Goal: Find specific page/section: Find specific page/section

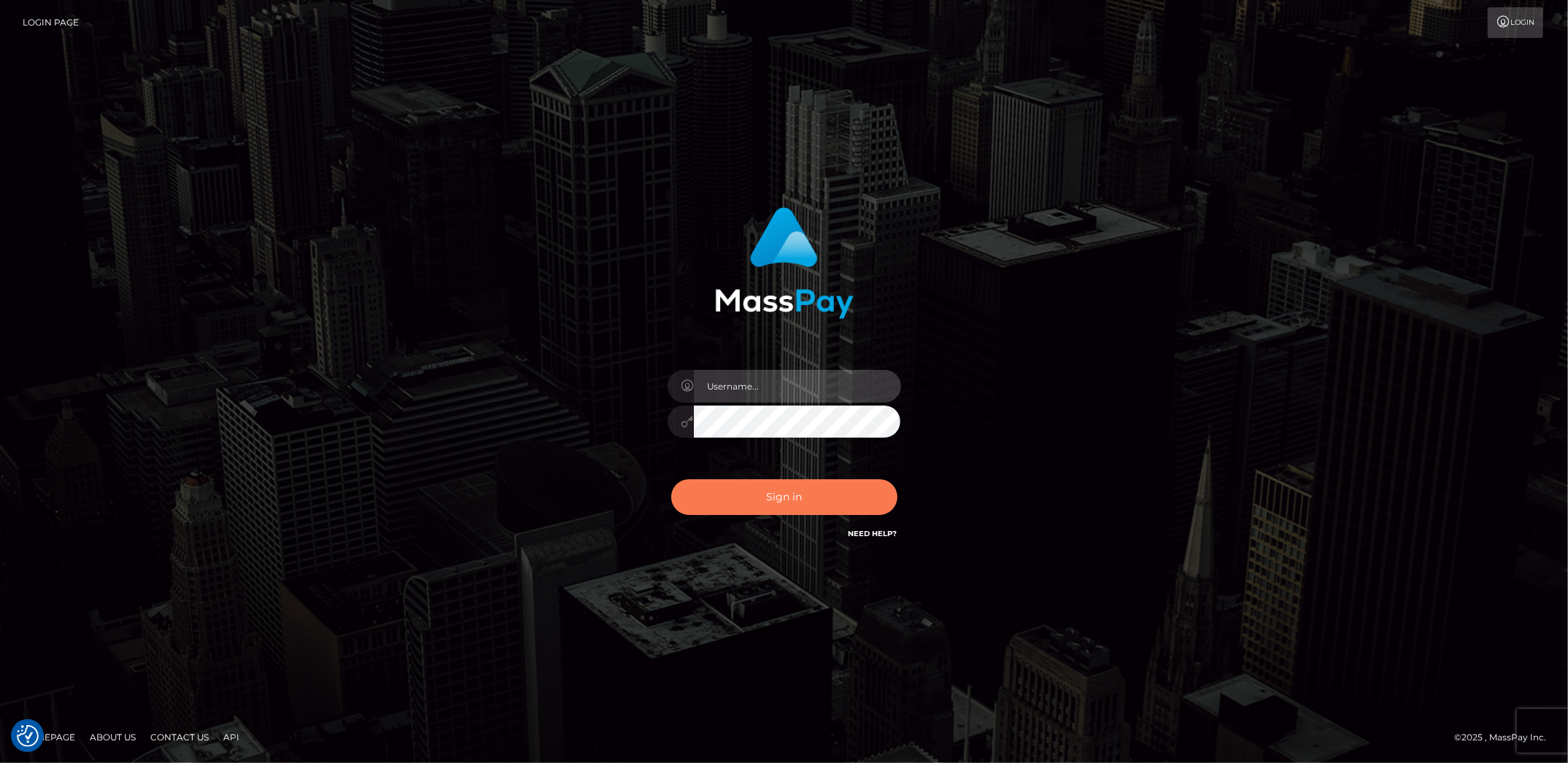
type input "Marcopolo"
click at [783, 500] on button "Sign in" at bounding box center [784, 497] width 226 height 35
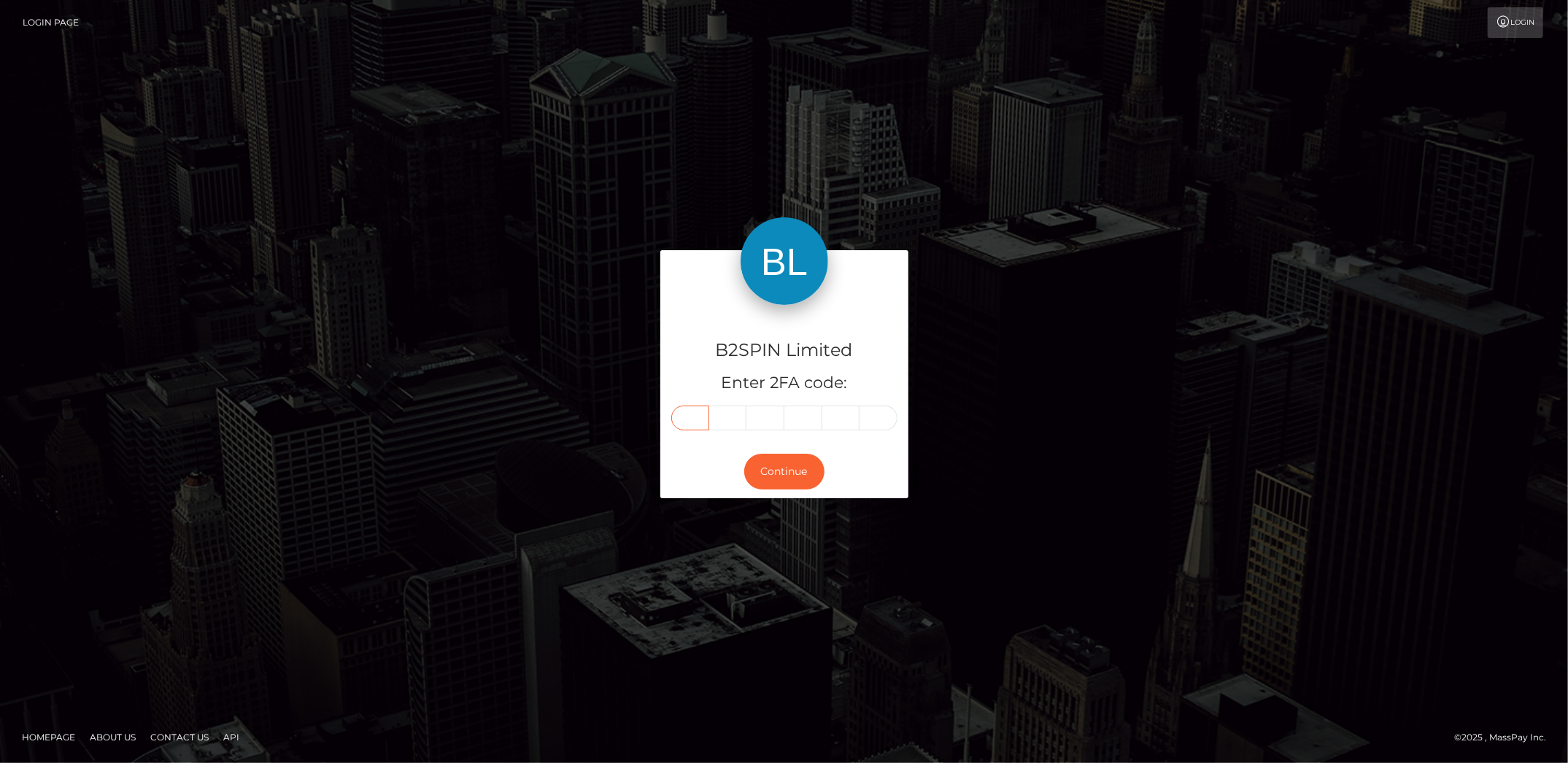
paste input "8"
type input "8"
type input "2"
type input "4"
type input "0"
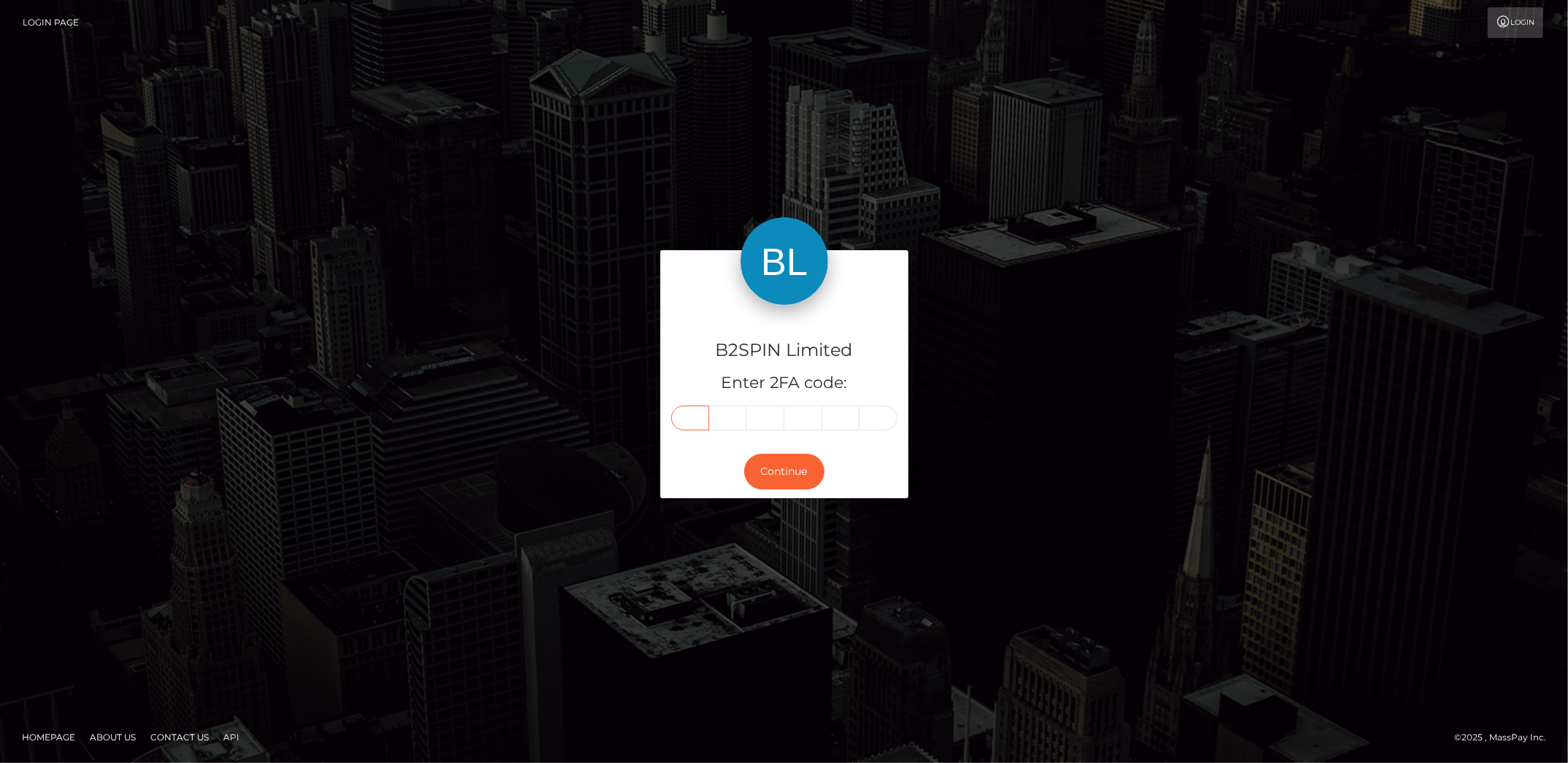
type input "0"
type input "9"
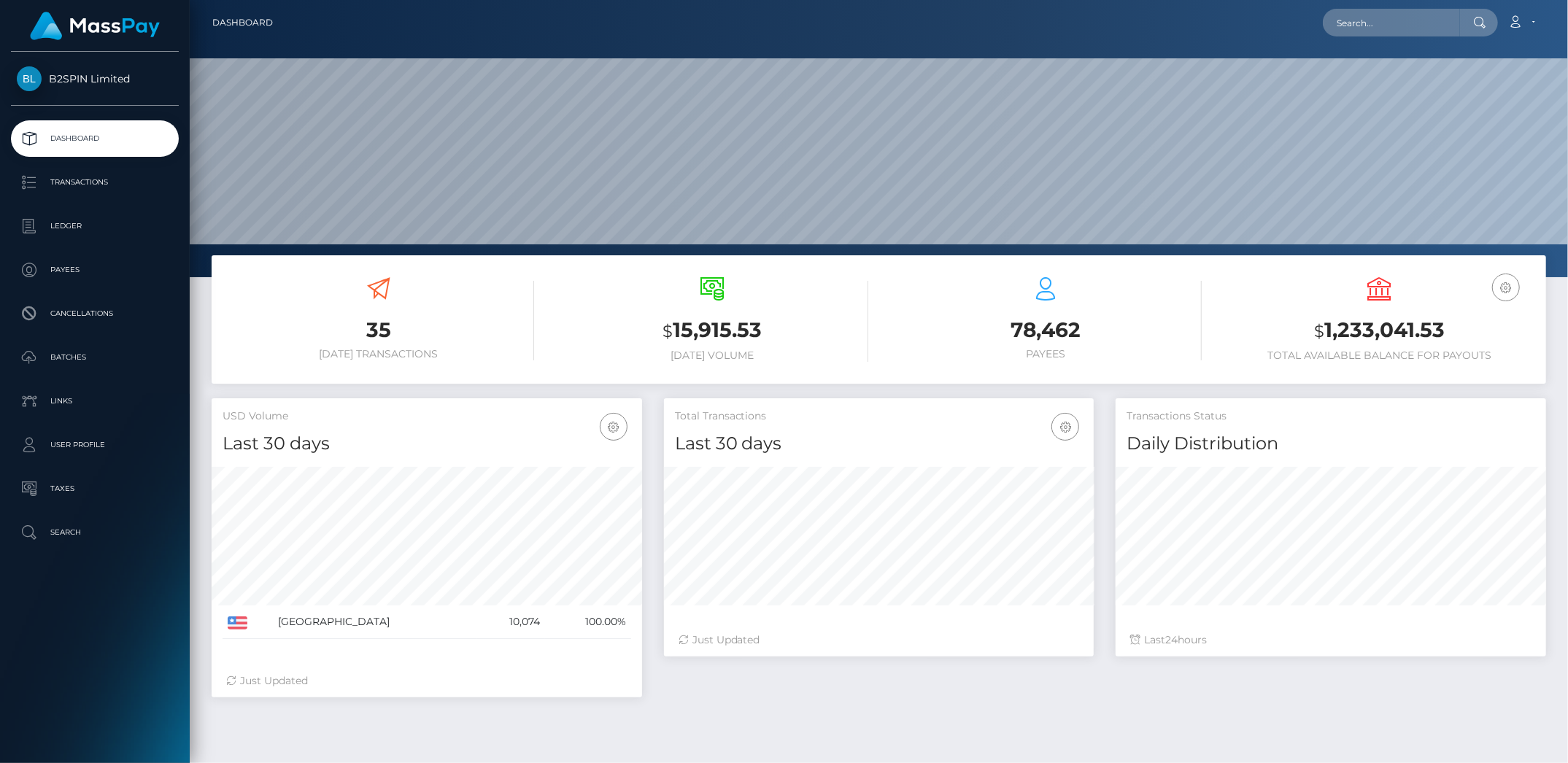
scroll to position [258, 430]
click at [1422, 21] on input "text" at bounding box center [1391, 22] width 137 height 28
paste input "3376943"
click at [1401, 23] on input "3376943" at bounding box center [1391, 22] width 137 height 28
drag, startPoint x: 1382, startPoint y: 23, endPoint x: 1288, endPoint y: 23, distance: 94.0
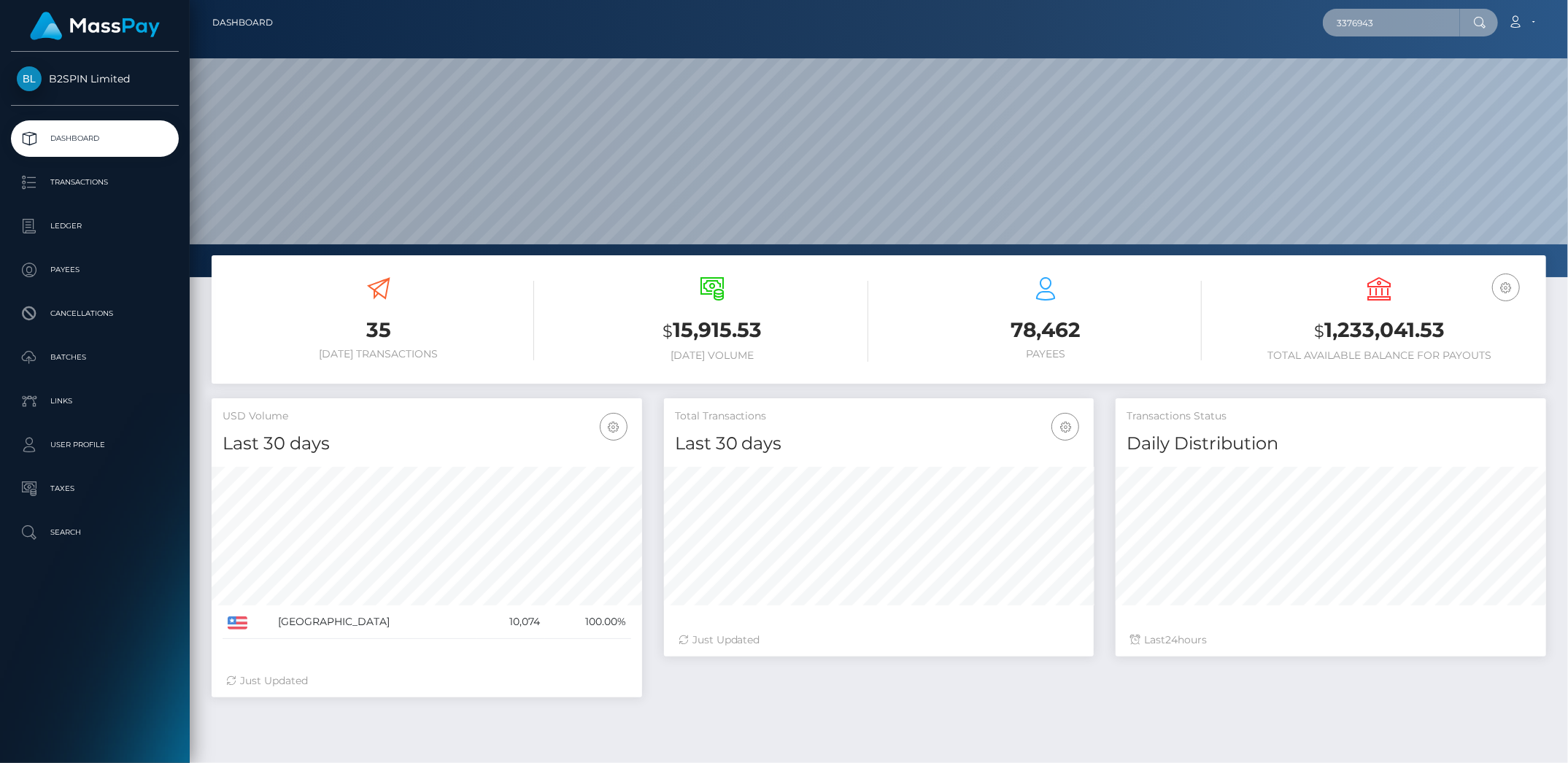
click at [1288, 23] on div "3376943 Loading... Loading... Account Edit Profile Logout" at bounding box center [914, 22] width 1261 height 31
paste input "5905"
drag, startPoint x: 1427, startPoint y: 20, endPoint x: 1250, endPoint y: 21, distance: 177.0
click at [1250, 21] on div "3375905 Loading... Loading... Account Edit Profile Logout" at bounding box center [914, 22] width 1261 height 31
paste input "1074167457"
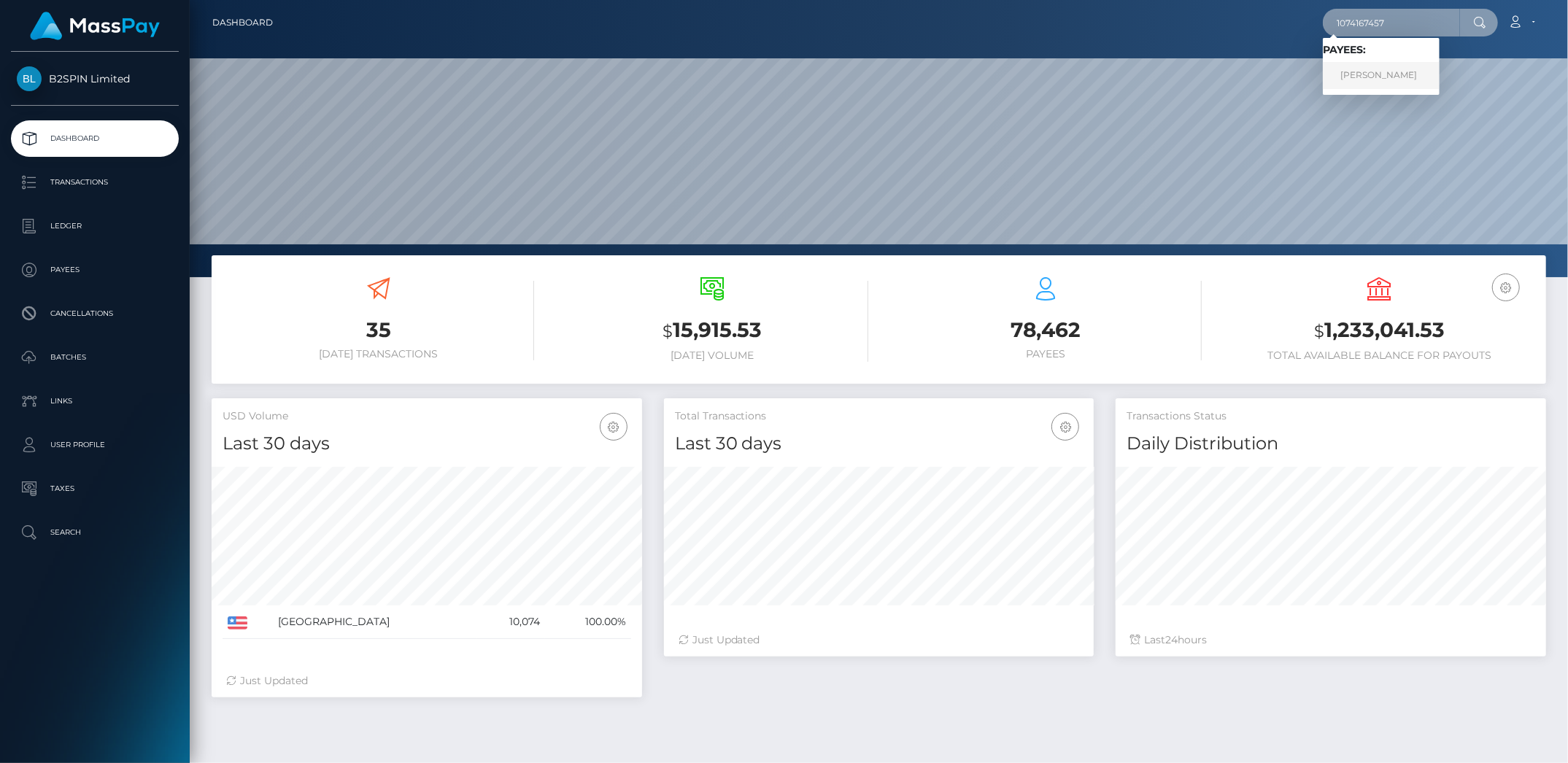
type input "1074167457"
click at [1379, 75] on link "ALFREDO MUNOZ" at bounding box center [1381, 75] width 116 height 27
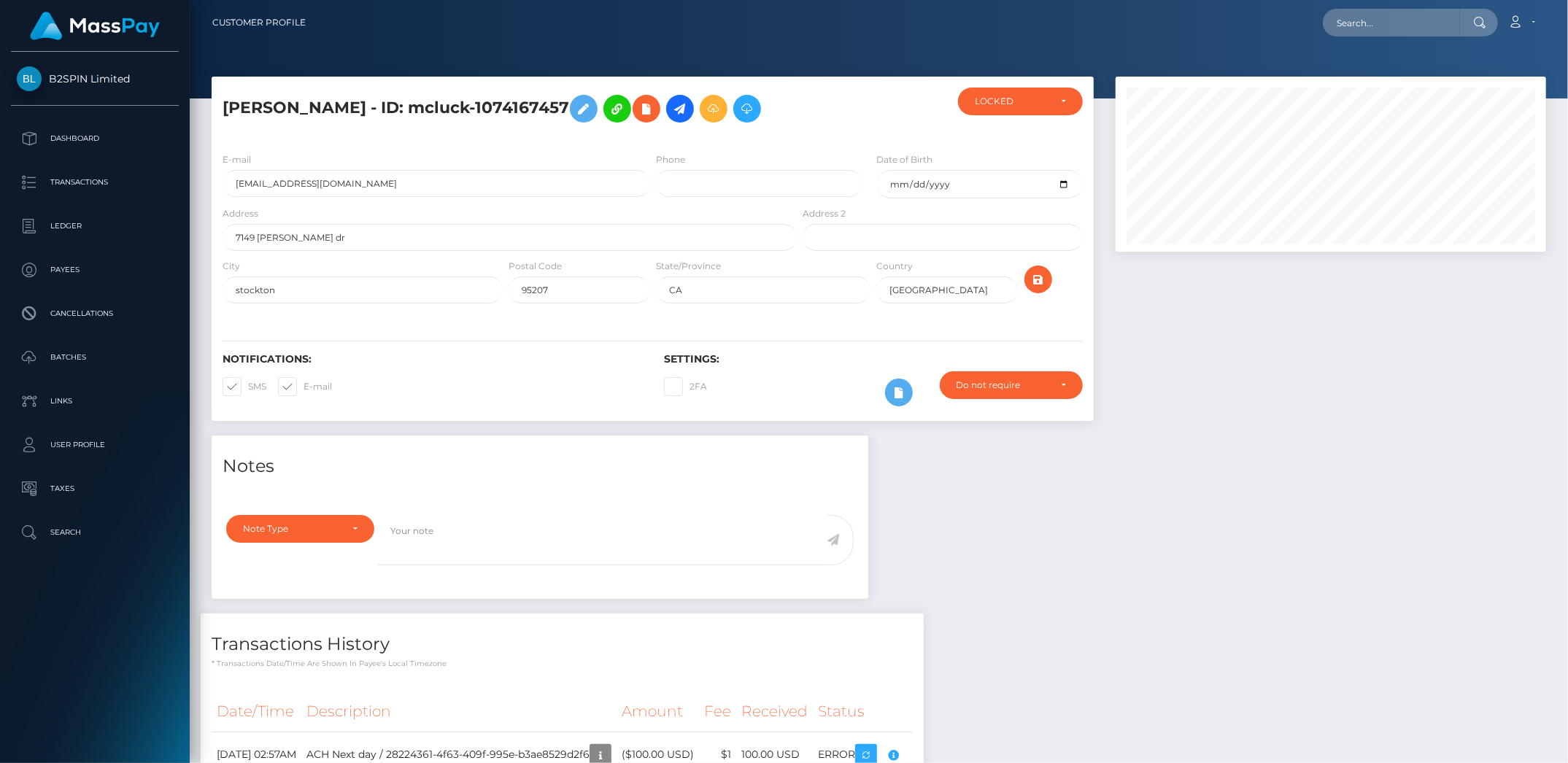
scroll to position [175, 430]
click at [1544, 392] on div at bounding box center [1331, 255] width 453 height 359
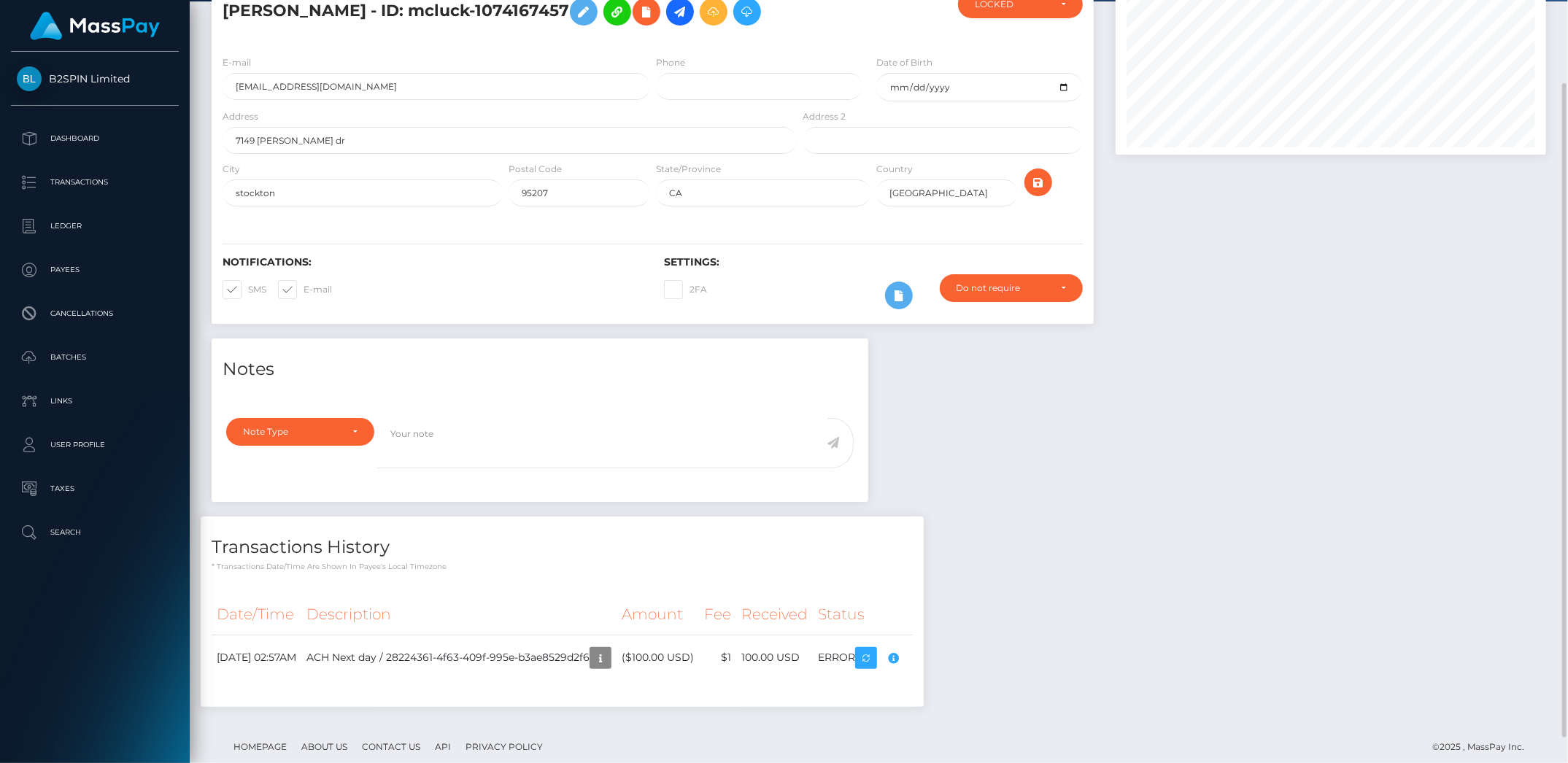
click at [1518, 637] on div "Notes Note Type Compliance Clear Compliance General Note Type" at bounding box center [879, 529] width 1357 height 383
click at [1476, 556] on div "Notes Note Type Compliance Clear Compliance General Note Type" at bounding box center [879, 529] width 1357 height 383
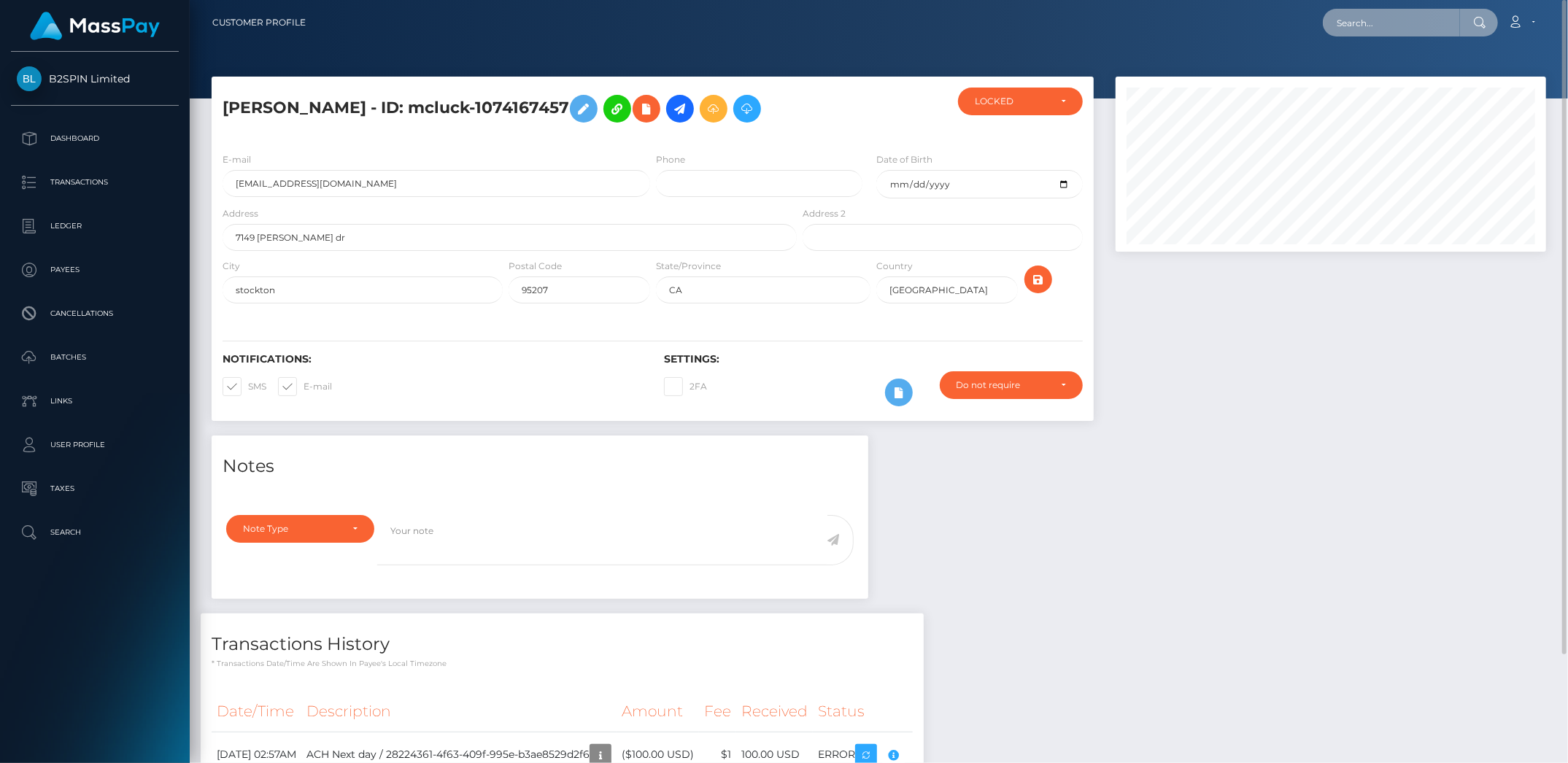
click at [1382, 21] on input "text" at bounding box center [1391, 22] width 137 height 28
paste input "1841212435"
type input "1841212435"
click at [1373, 75] on link "ANTHONY MANUEL CASTRO" at bounding box center [1381, 75] width 116 height 27
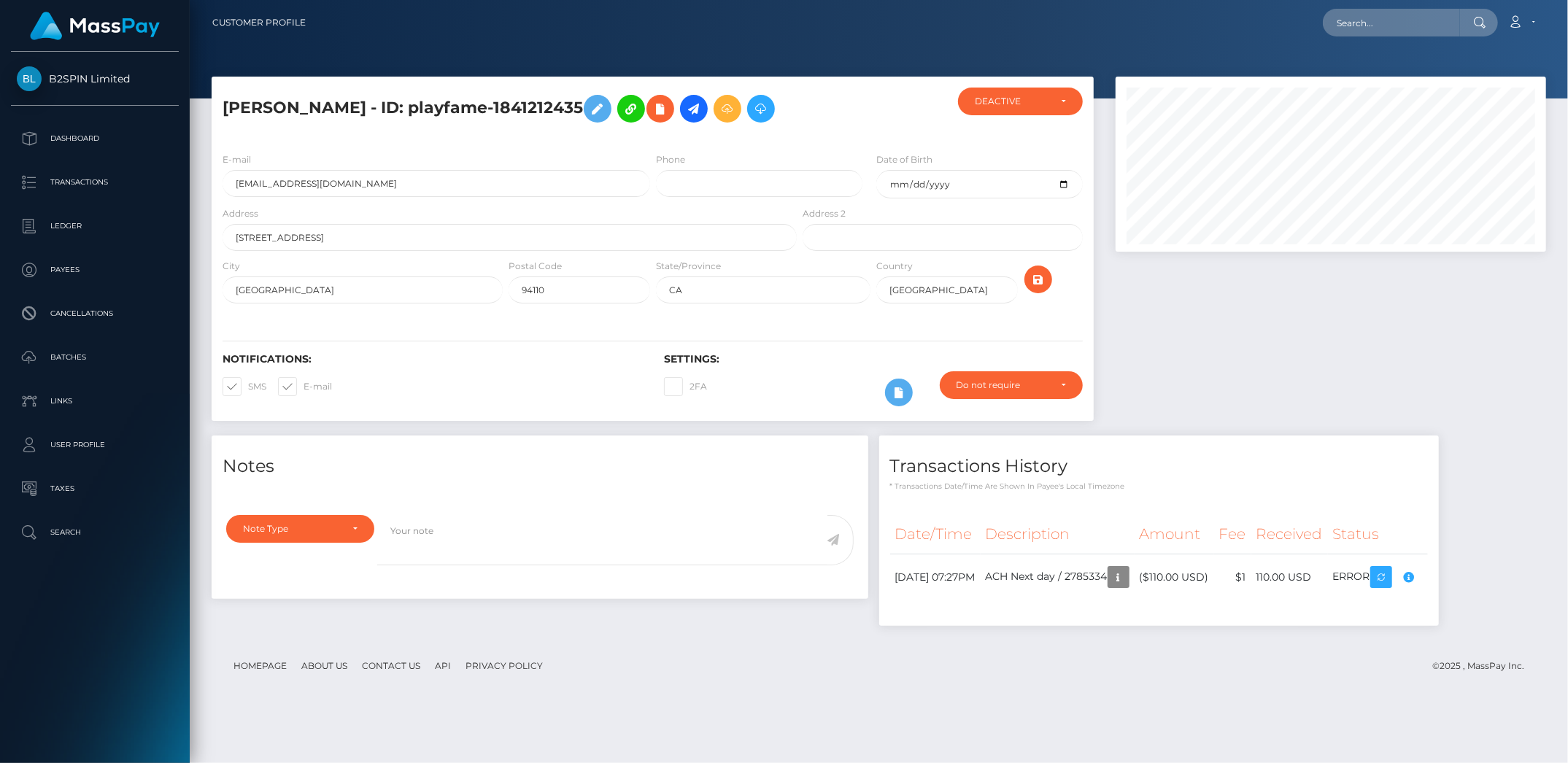
scroll to position [175, 430]
